Goal: Task Accomplishment & Management: Use online tool/utility

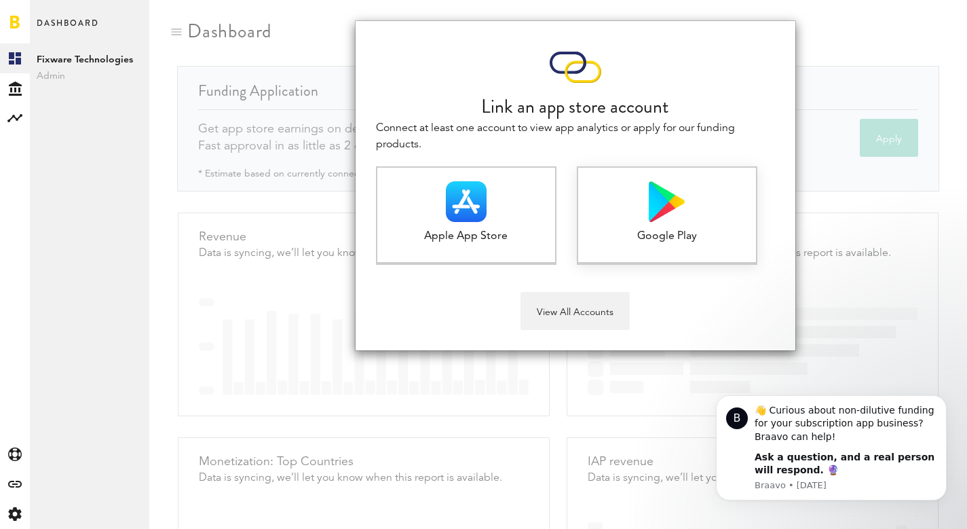
click at [653, 234] on div "Google Play" at bounding box center [667, 237] width 178 height 16
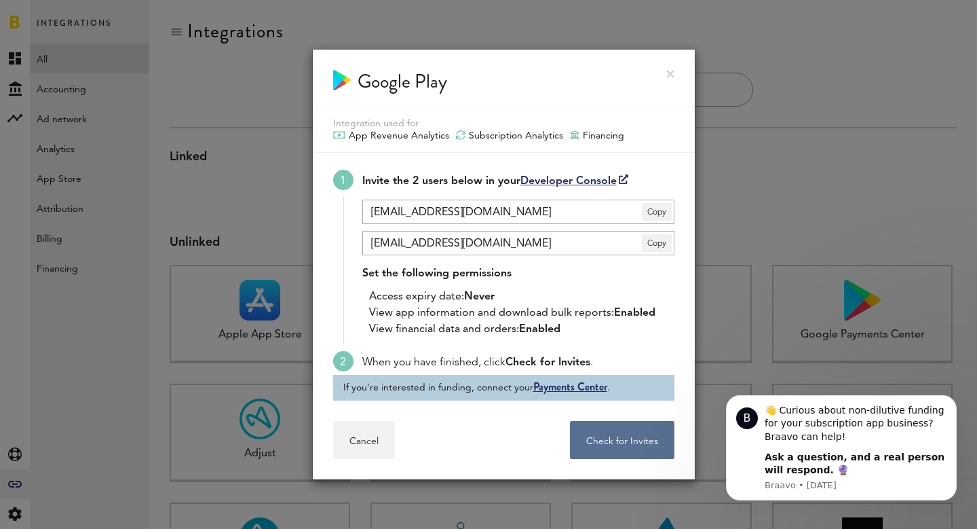
click at [667, 72] on link at bounding box center [670, 74] width 8 height 8
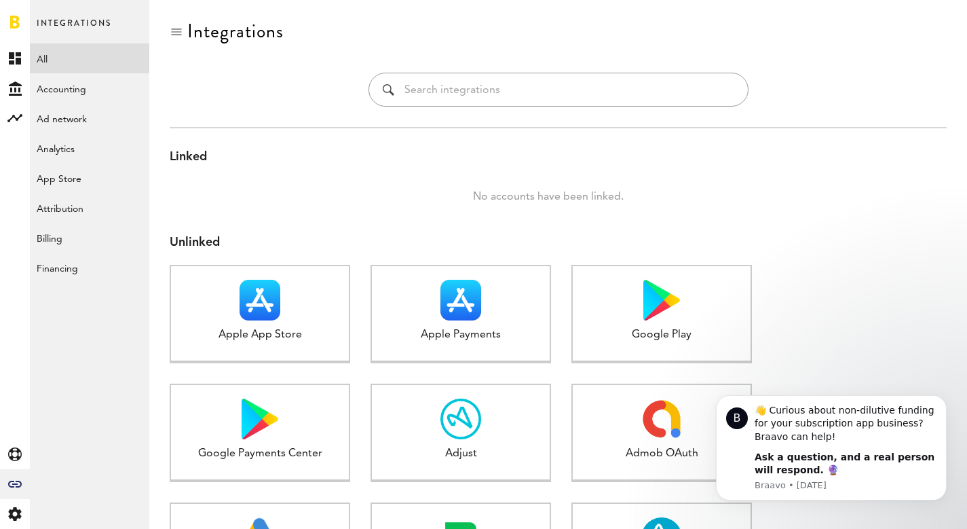
click at [107, 32] on span "Integrations" at bounding box center [74, 29] width 75 height 29
click at [102, 27] on span "Integrations" at bounding box center [74, 29] width 75 height 29
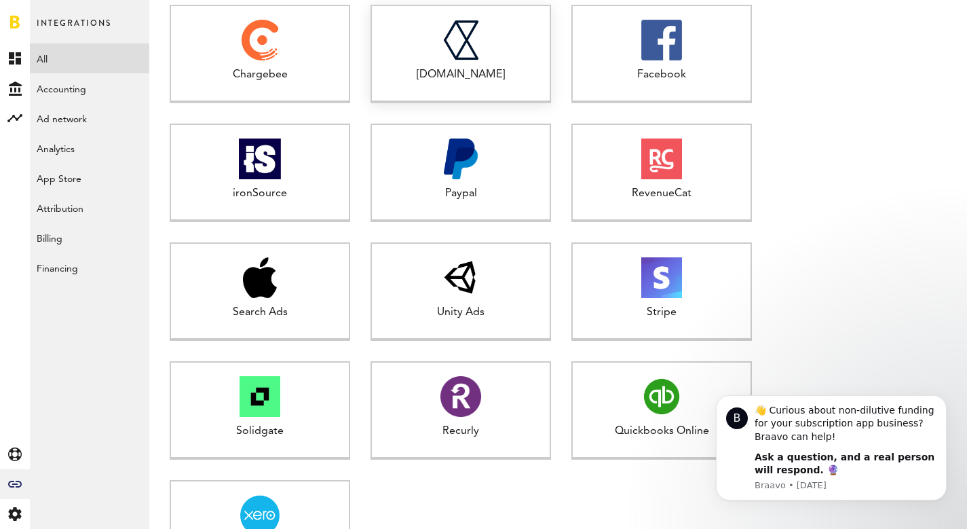
scroll to position [755, 0]
